Goal: Navigation & Orientation: Find specific page/section

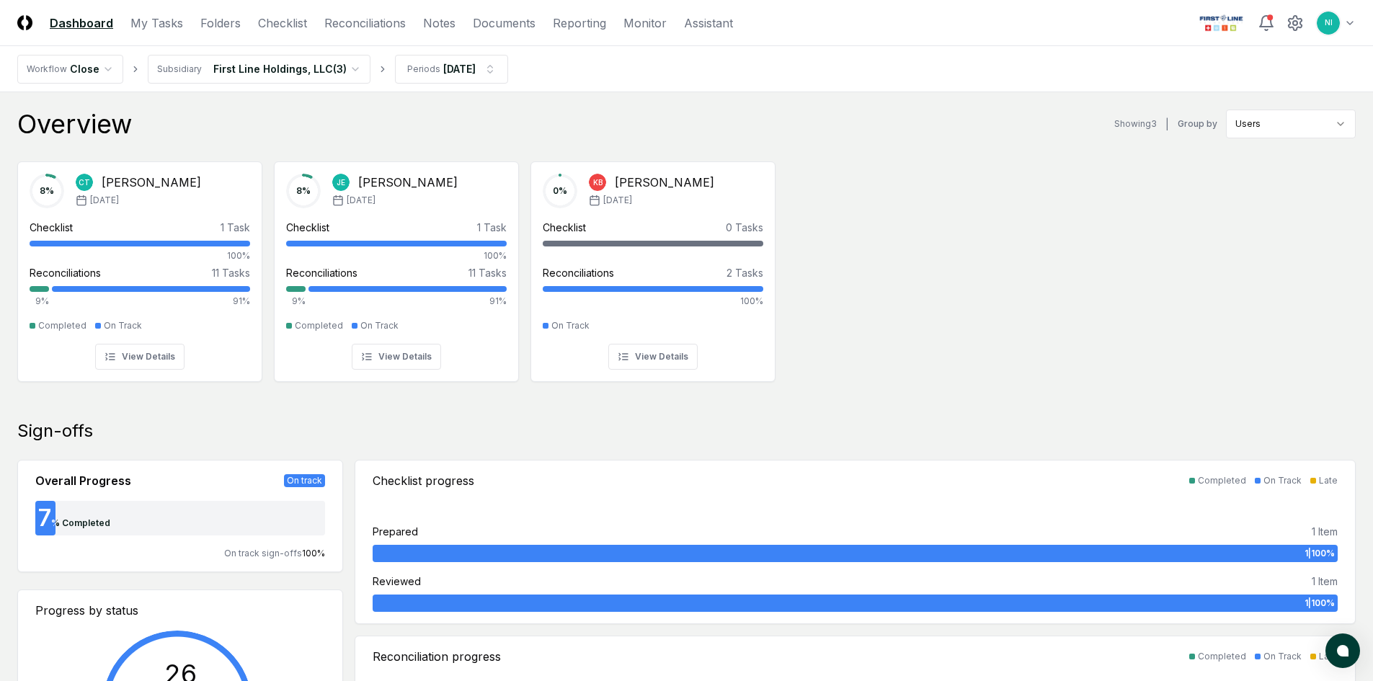
click at [1356, 24] on header "CloseCore Dashboard My Tasks Folders Checklist Reconciliations Notes Documents …" at bounding box center [686, 23] width 1373 height 46
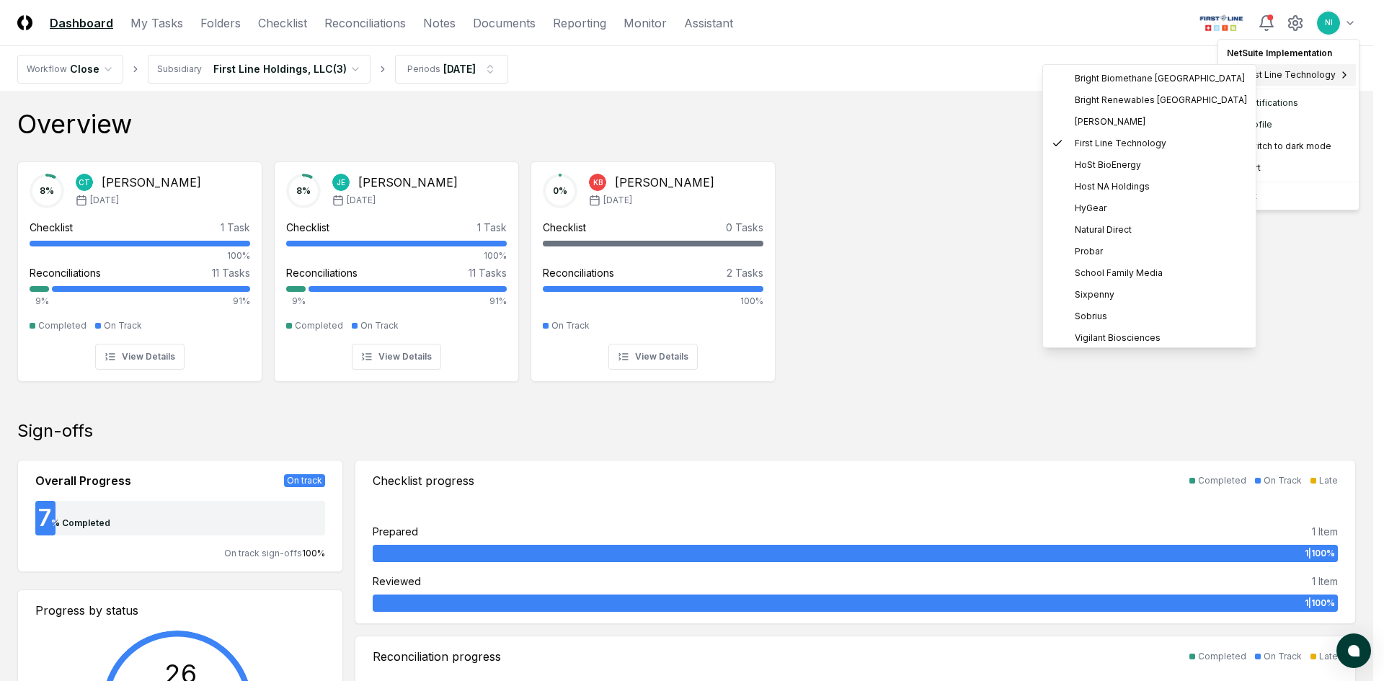
click at [1299, 75] on span "First Line Technology" at bounding box center [1290, 74] width 92 height 13
click at [1080, 185] on span "Host NA Holdings" at bounding box center [1112, 186] width 75 height 13
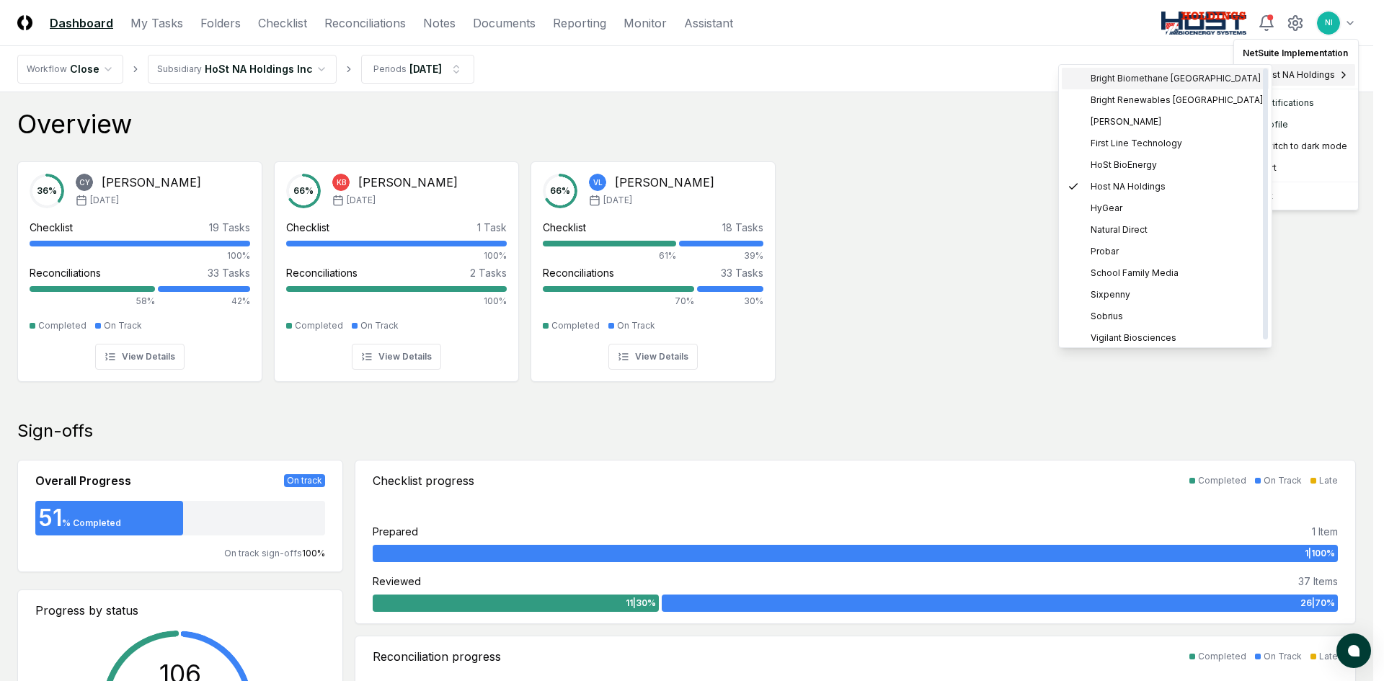
click at [1111, 79] on span "Bright Biomethane [GEOGRAPHIC_DATA]" at bounding box center [1176, 78] width 170 height 13
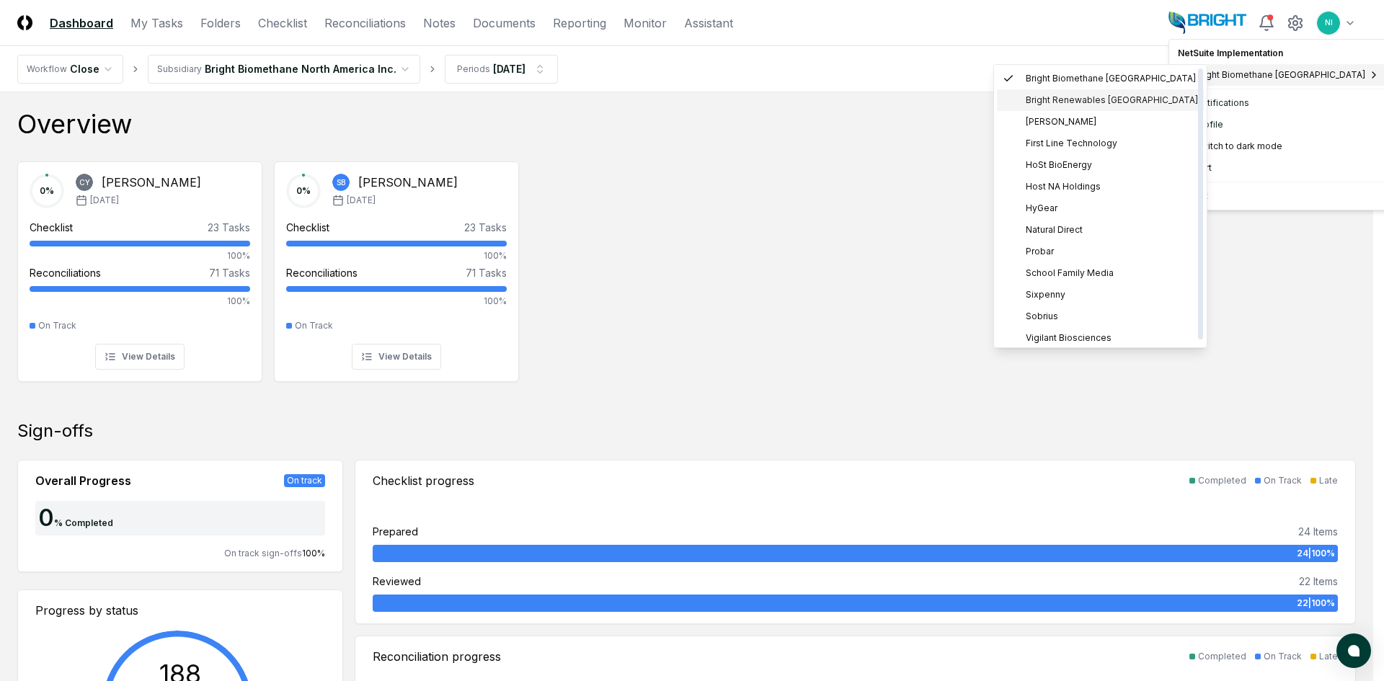
click at [1112, 94] on span "Bright Renewables [GEOGRAPHIC_DATA]" at bounding box center [1112, 100] width 172 height 13
